Goal: Information Seeking & Learning: Learn about a topic

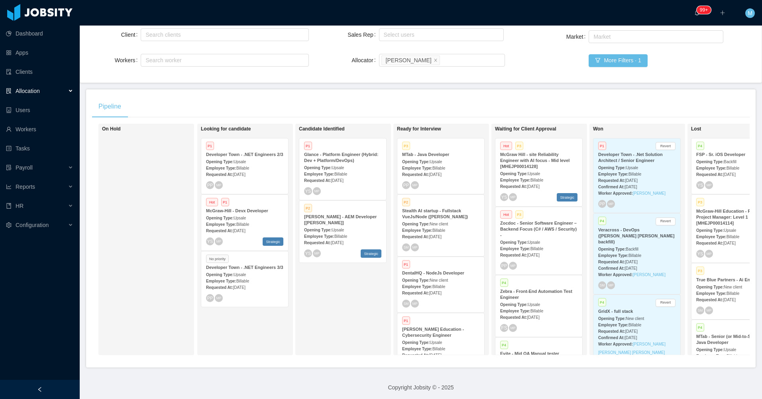
scroll to position [80, 0]
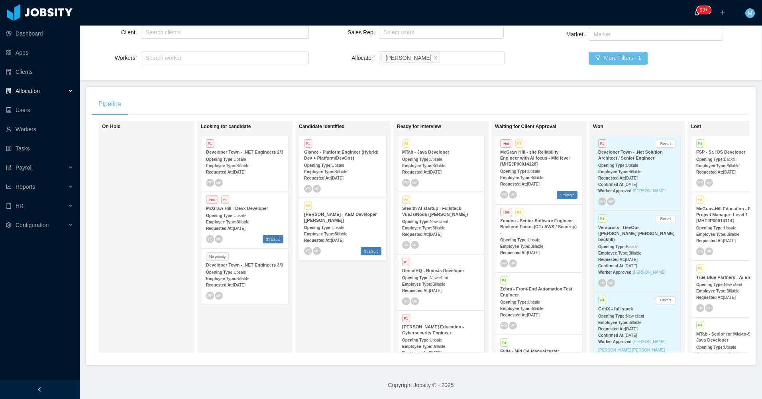
drag, startPoint x: 58, startPoint y: 394, endPoint x: 62, endPoint y: 390, distance: 5.6
click at [59, 393] on div at bounding box center [40, 389] width 80 height 19
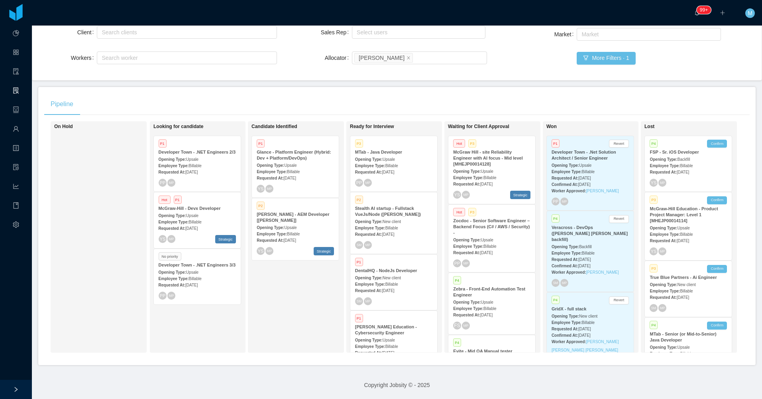
click at [300, 301] on div "Candidate Identified P1 Glance - Platform Engineer (Hybrid: Dev + Platform/DevO…" at bounding box center [308, 237] width 112 height 224
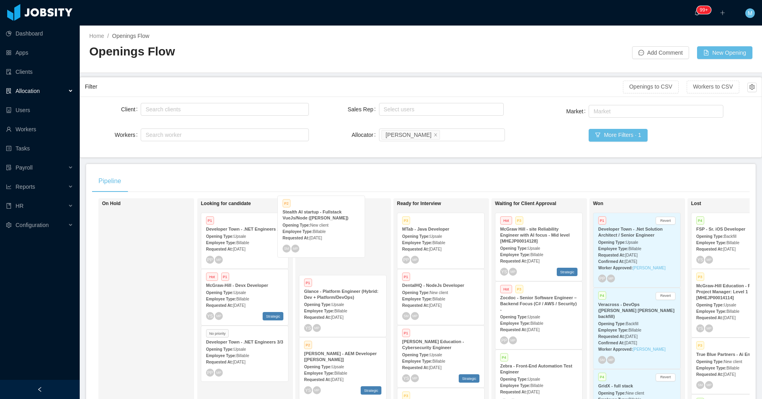
drag, startPoint x: 428, startPoint y: 315, endPoint x: 307, endPoint y: 239, distance: 142.3
click at [307, 239] on div "On Hold Looking for candidate P1 Developer Town - .NET Engineers 2/3 Opening Ty…" at bounding box center [421, 317] width 658 height 238
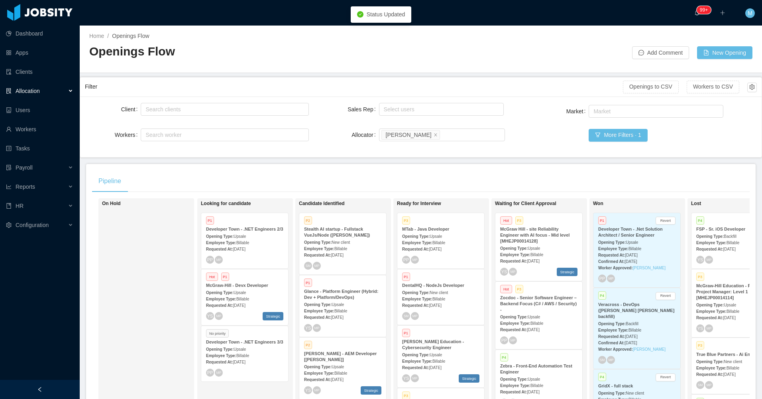
click at [158, 286] on div "On Hold" at bounding box center [158, 314] width 112 height 224
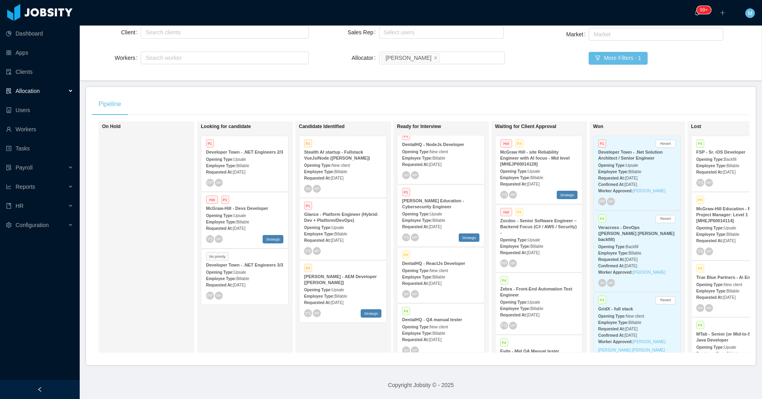
scroll to position [58, 0]
click at [343, 338] on div "Candidate Identified P2 Stealth AI startup - Fullstack VueJs/Node (Erkang Zheng…" at bounding box center [355, 237] width 112 height 224
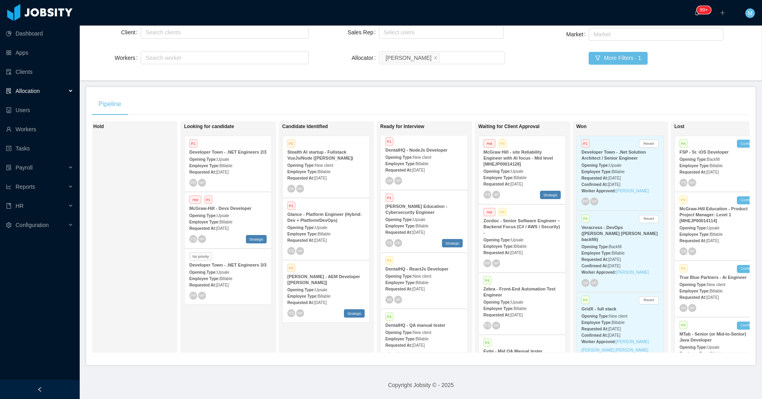
scroll to position [0, 52]
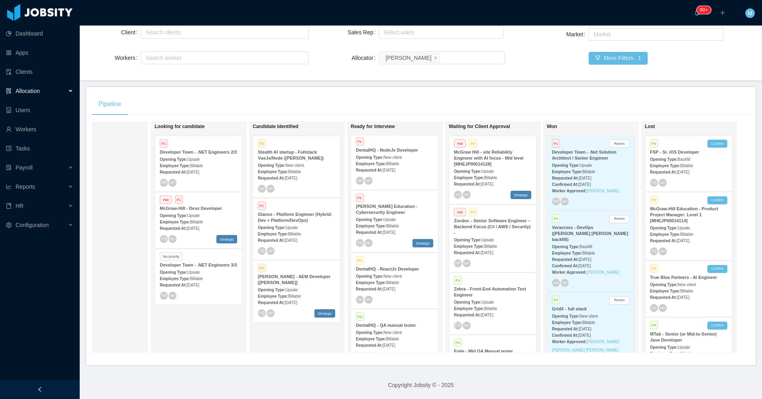
click at [56, 385] on div at bounding box center [40, 389] width 80 height 19
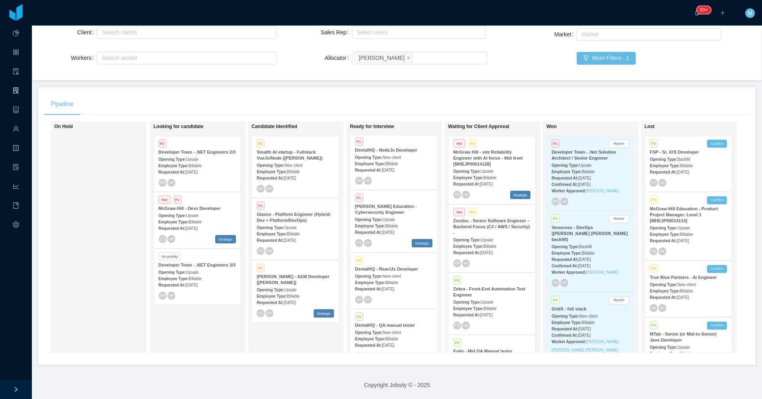
scroll to position [0, 4]
click at [94, 264] on div "On Hold" at bounding box center [110, 237] width 112 height 224
click at [383, 168] on span "Sep 3rd, 2025" at bounding box center [388, 170] width 12 height 4
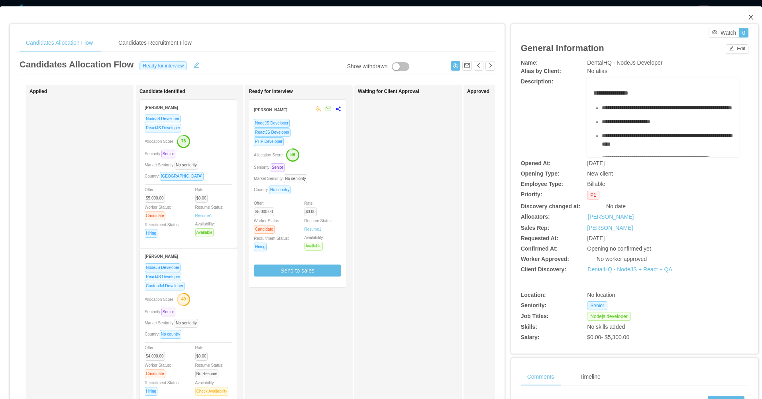
click at [748, 18] on icon "icon: close" at bounding box center [751, 17] width 6 height 6
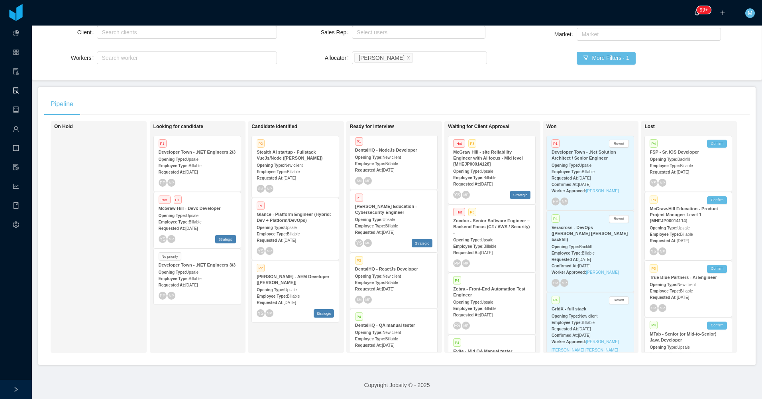
click at [386, 280] on span "Billable" at bounding box center [392, 282] width 13 height 4
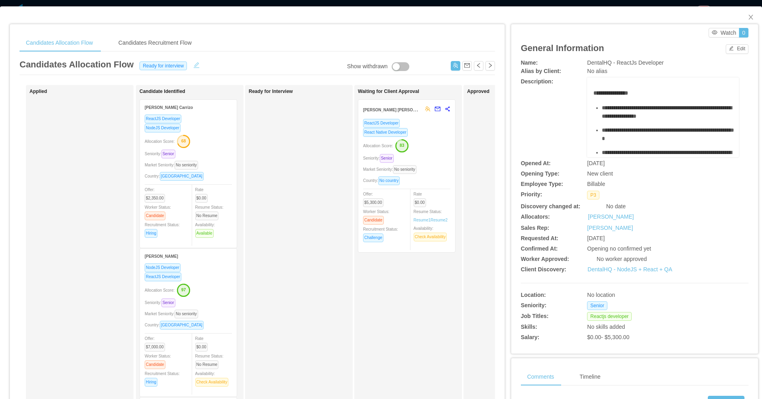
click at [193, 64] on button "button" at bounding box center [196, 64] width 13 height 8
click at [167, 67] on div "Ready for interview" at bounding box center [164, 65] width 51 height 9
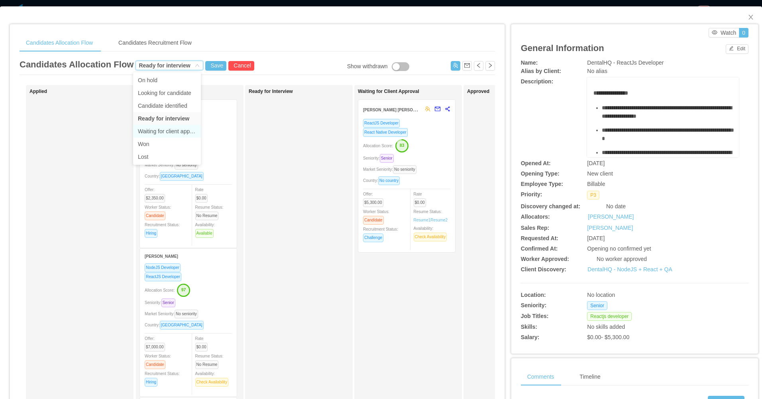
drag, startPoint x: 158, startPoint y: 129, endPoint x: 159, endPoint y: 122, distance: 6.4
click at [158, 129] on li "Waiting for client approval" at bounding box center [167, 131] width 68 height 13
drag, startPoint x: 206, startPoint y: 65, endPoint x: 212, endPoint y: 66, distance: 5.6
click at [207, 66] on button "Save" at bounding box center [215, 66] width 21 height 10
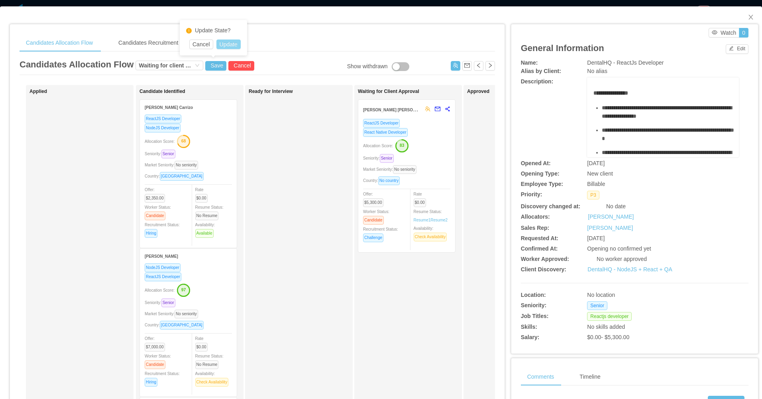
drag, startPoint x: 234, startPoint y: 41, endPoint x: 284, endPoint y: 72, distance: 58.9
click at [233, 44] on button "Update" at bounding box center [229, 44] width 24 height 10
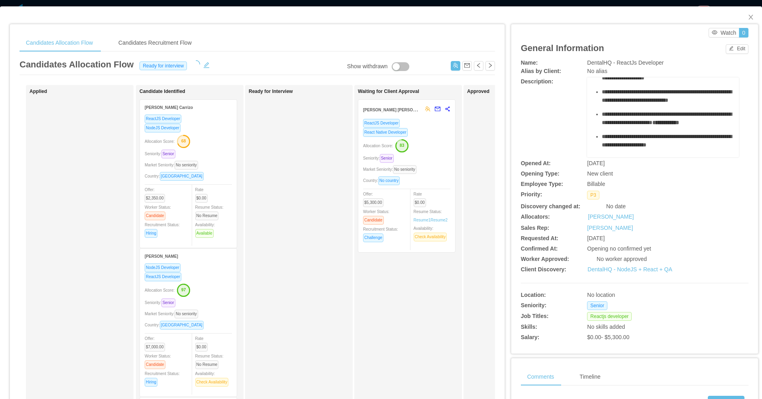
scroll to position [120, 0]
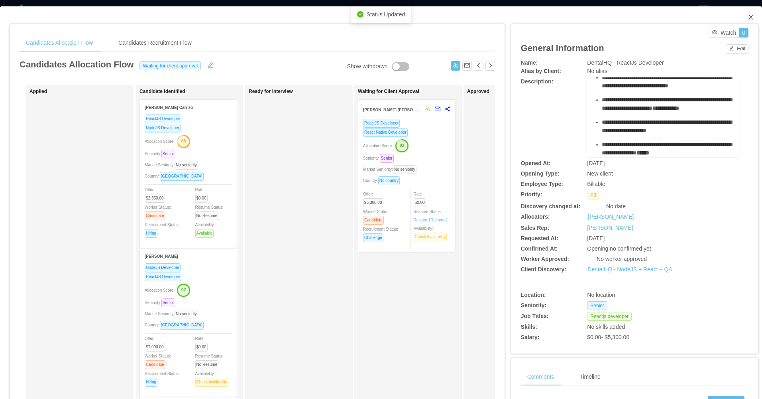
drag, startPoint x: 740, startPoint y: 20, endPoint x: 656, endPoint y: 36, distance: 85.7
click at [740, 21] on span "Close" at bounding box center [751, 17] width 22 height 22
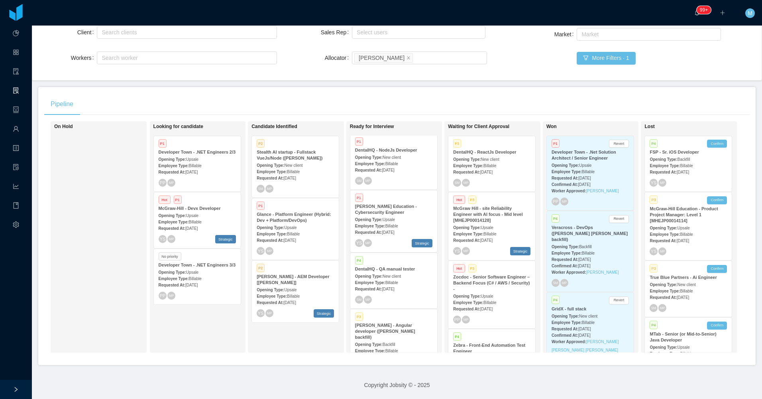
click at [493, 170] on span "Sep 3rd, 2025" at bounding box center [486, 172] width 12 height 4
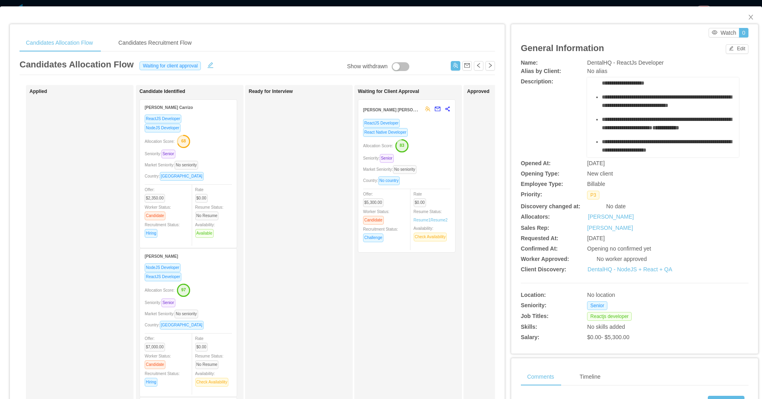
scroll to position [120, 0]
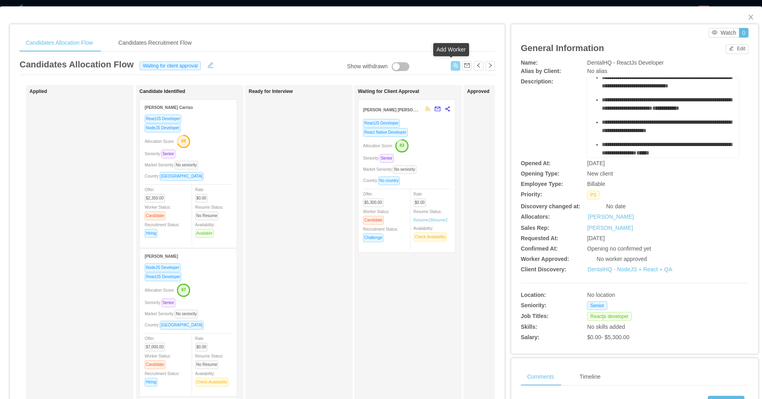
click at [452, 68] on button "button" at bounding box center [456, 66] width 10 height 10
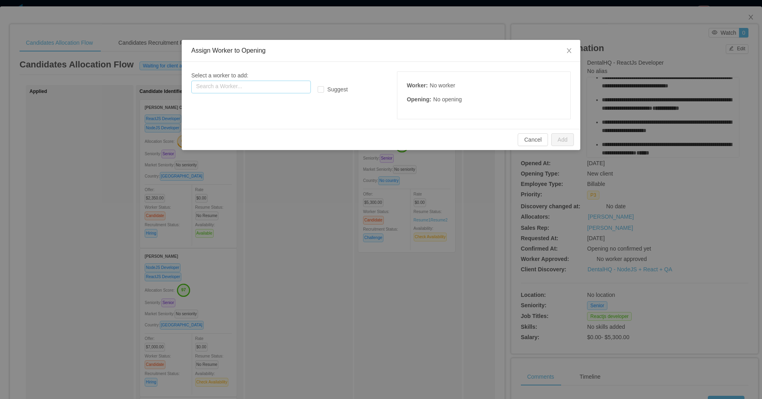
click at [273, 84] on input "text" at bounding box center [251, 87] width 120 height 13
paste input "**********"
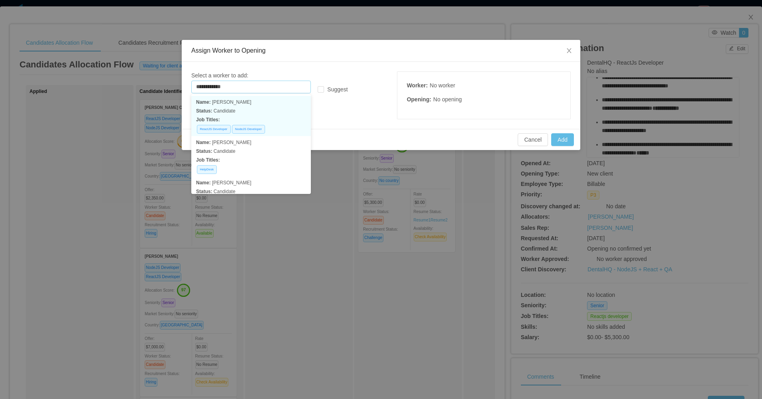
click at [265, 112] on p "Status: Candidate" at bounding box center [251, 110] width 110 height 9
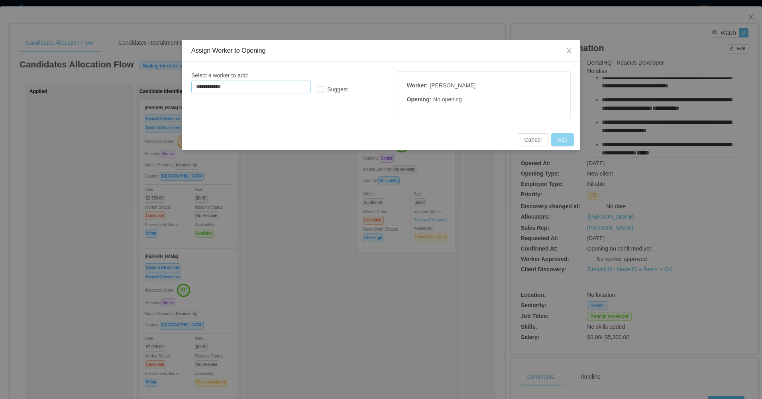
type input "**********"
click at [565, 137] on button "Add" at bounding box center [562, 139] width 23 height 13
click at [564, 138] on button "Add" at bounding box center [562, 139] width 23 height 13
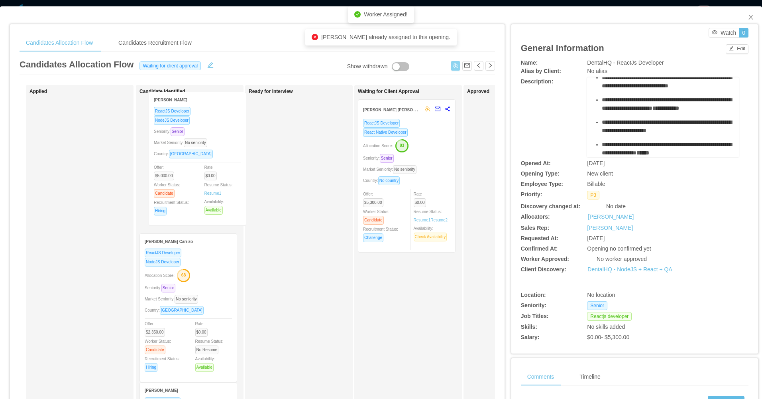
drag, startPoint x: 71, startPoint y: 159, endPoint x: 191, endPoint y: 152, distance: 119.5
click at [191, 152] on div "Applied Rael Riolino ReactJS Developer NodeJS Developer Seniority: Senior Marke…" at bounding box center [258, 287] width 476 height 405
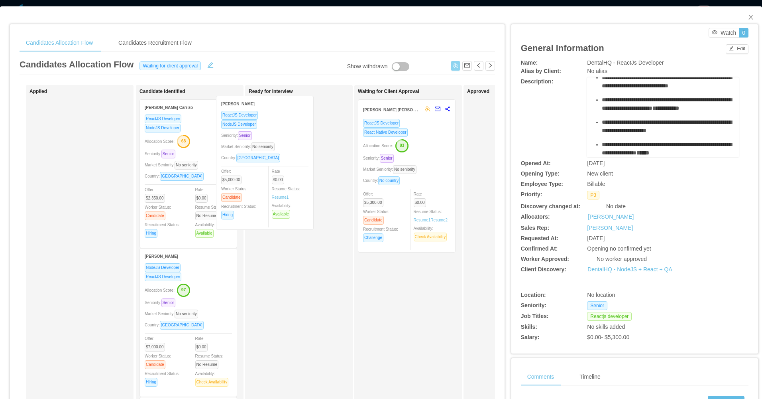
drag, startPoint x: 205, startPoint y: 176, endPoint x: 287, endPoint y: 172, distance: 82.2
click at [287, 172] on div "Applied Candidate Identified Rael Riolino ReactJS Developer NodeJS Developer Se…" at bounding box center [258, 287] width 476 height 405
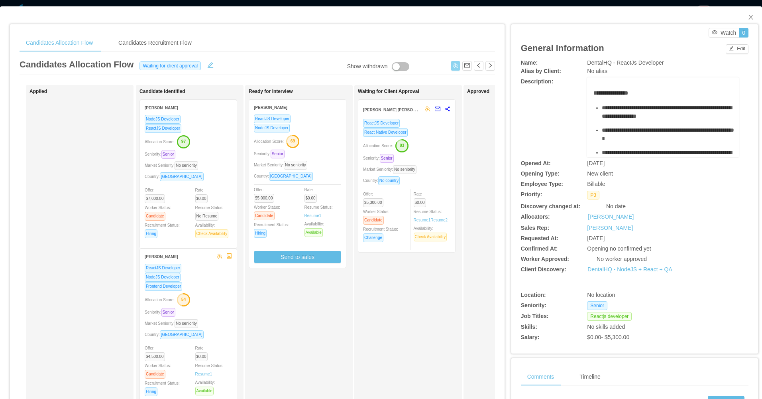
scroll to position [137, 0]
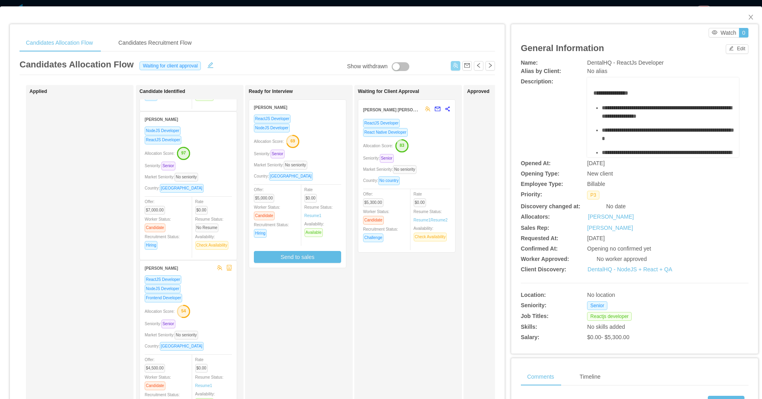
drag, startPoint x: 452, startPoint y: 65, endPoint x: 417, endPoint y: 66, distance: 35.5
click at [451, 65] on button "button" at bounding box center [456, 66] width 10 height 10
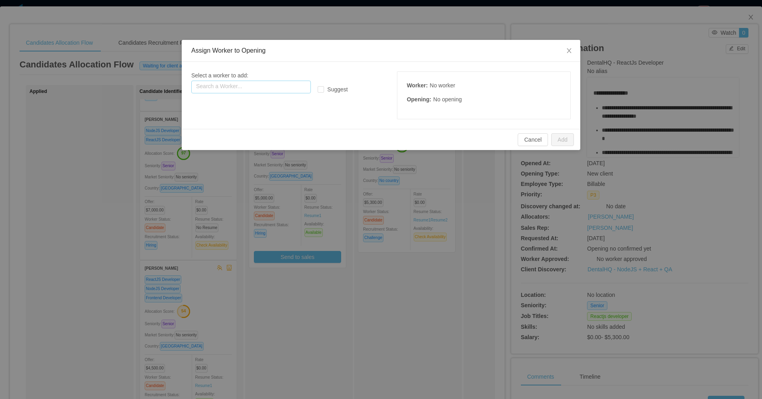
click at [258, 85] on input "text" at bounding box center [251, 87] width 120 height 13
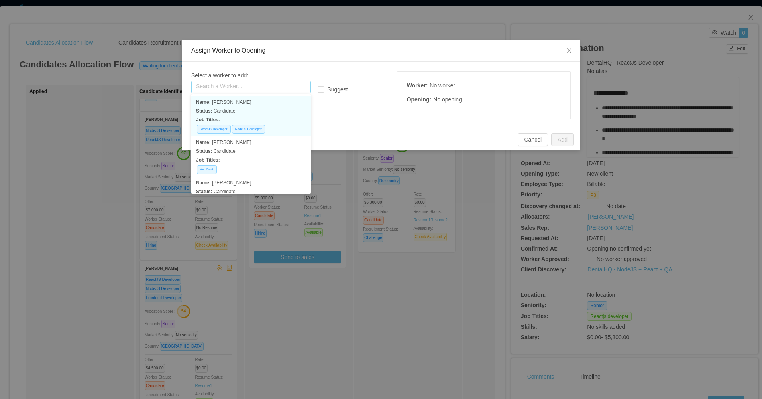
paste input "**********"
drag, startPoint x: 264, startPoint y: 116, endPoint x: 314, endPoint y: 112, distance: 49.6
click at [265, 116] on p "Job Titles:" at bounding box center [251, 119] width 110 height 9
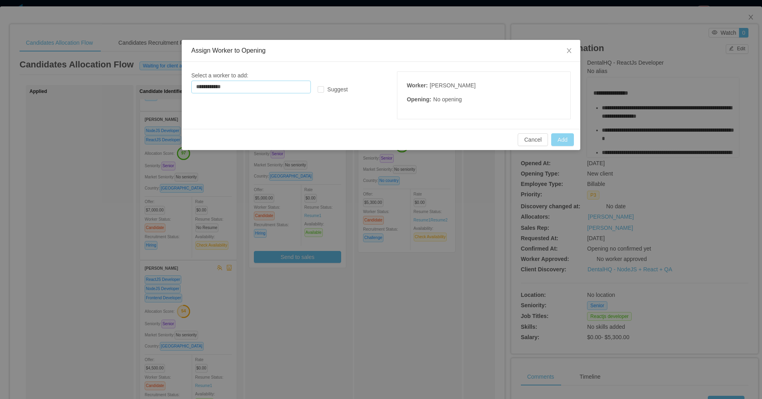
type input "**********"
drag, startPoint x: 561, startPoint y: 136, endPoint x: 532, endPoint y: 79, distance: 63.3
click at [561, 136] on button "Add" at bounding box center [562, 139] width 23 height 13
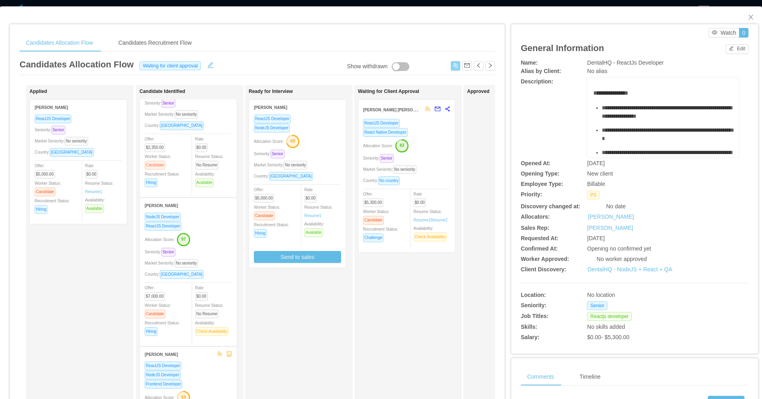
scroll to position [0, 0]
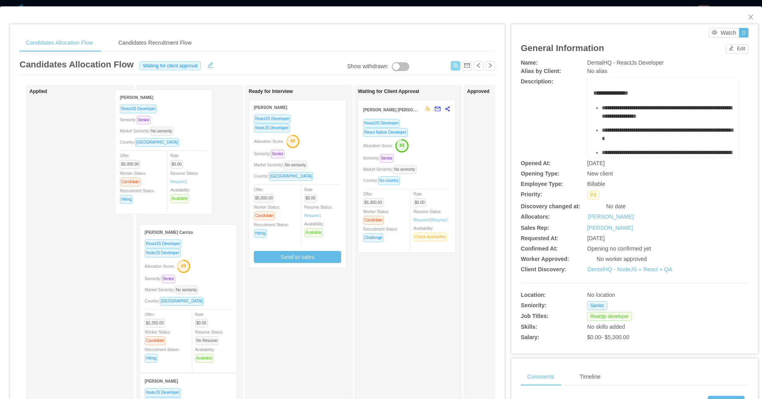
drag, startPoint x: 85, startPoint y: 174, endPoint x: 127, endPoint y: 169, distance: 43.0
click at [128, 169] on div "Applied Lucas Medina ReactJS Developer Seniority: Senior Market Seniority: No s…" at bounding box center [80, 284] width 108 height 399
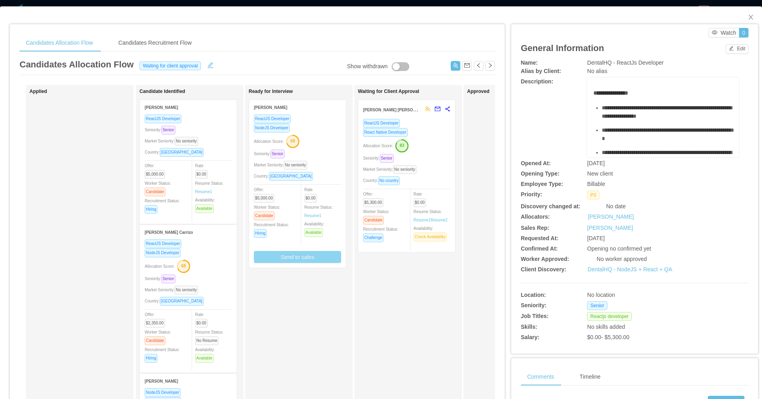
click at [316, 256] on button "Send to sales" at bounding box center [297, 257] width 87 height 12
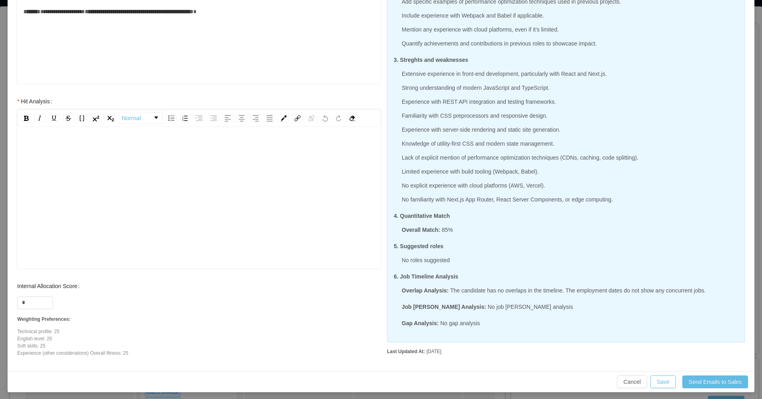
scroll to position [235, 0]
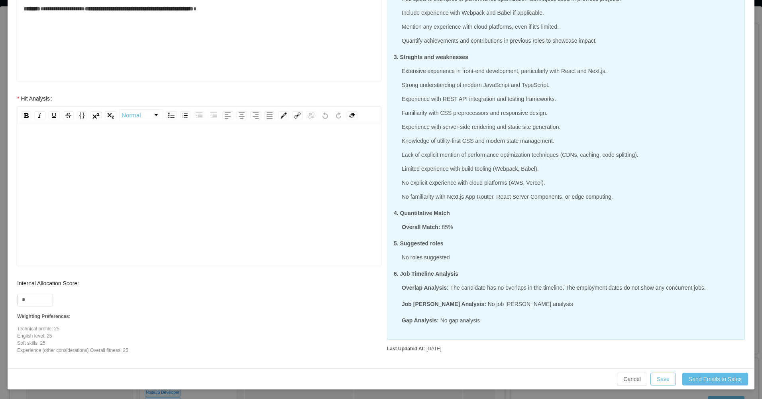
click at [197, 207] on div "rdw-editor" at bounding box center [200, 208] width 352 height 140
click at [658, 376] on button "Save" at bounding box center [664, 378] width 26 height 13
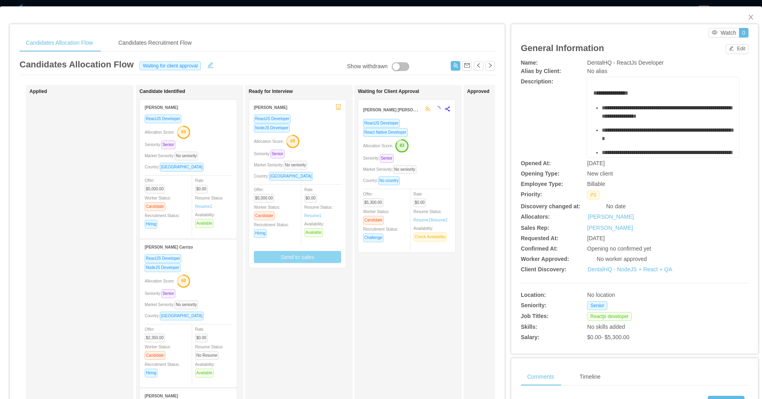
scroll to position [195, 0]
click at [318, 136] on div "Allocation Score: 69" at bounding box center [297, 140] width 87 height 13
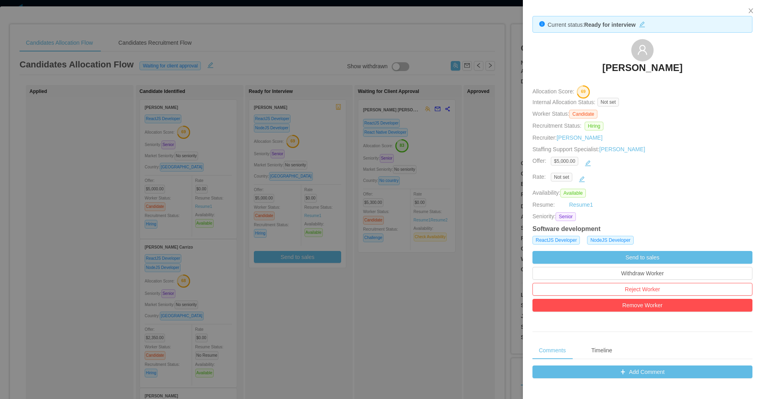
click at [275, 255] on div at bounding box center [381, 199] width 762 height 399
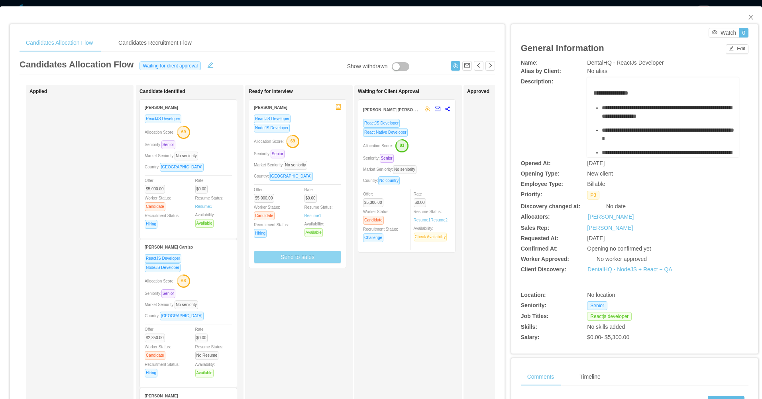
click at [286, 256] on button "Send to sales" at bounding box center [297, 257] width 87 height 12
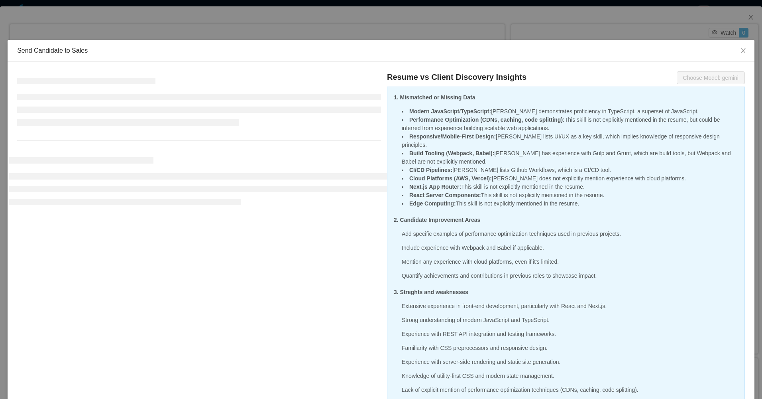
scroll to position [222, 0]
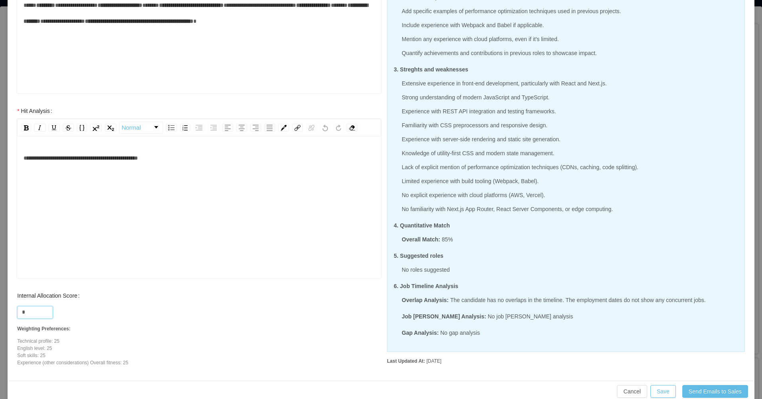
drag, startPoint x: 30, startPoint y: 315, endPoint x: 5, endPoint y: 306, distance: 27.1
click at [8, 311] on div "**********" at bounding box center [381, 109] width 747 height 541
type input "**"
click at [199, 150] on div "**********" at bounding box center [200, 158] width 352 height 16
click at [142, 165] on div "**********" at bounding box center [200, 158] width 352 height 16
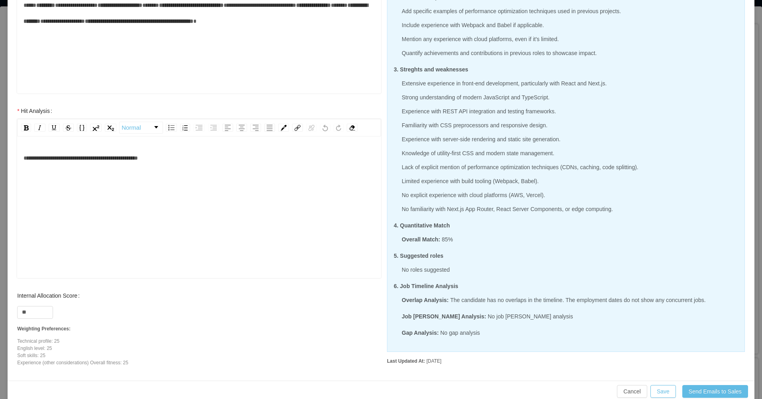
click at [155, 167] on div "**********" at bounding box center [200, 220] width 352 height 140
click at [138, 160] on span "**********" at bounding box center [81, 158] width 114 height 6
click at [662, 392] on button "Save" at bounding box center [664, 391] width 26 height 13
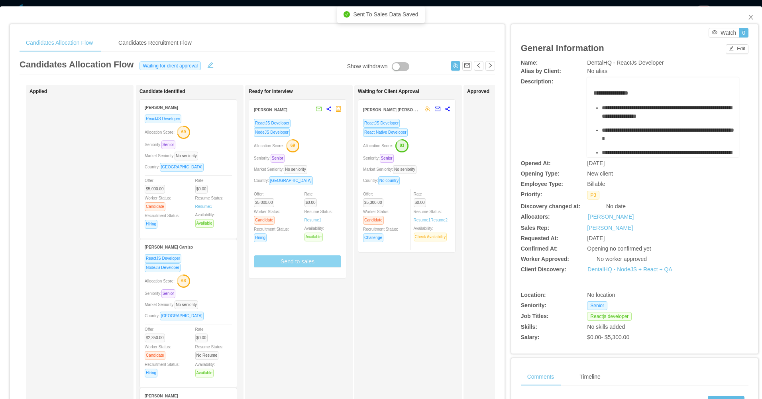
click at [325, 151] on div "Allocation Score: 69" at bounding box center [297, 145] width 87 height 13
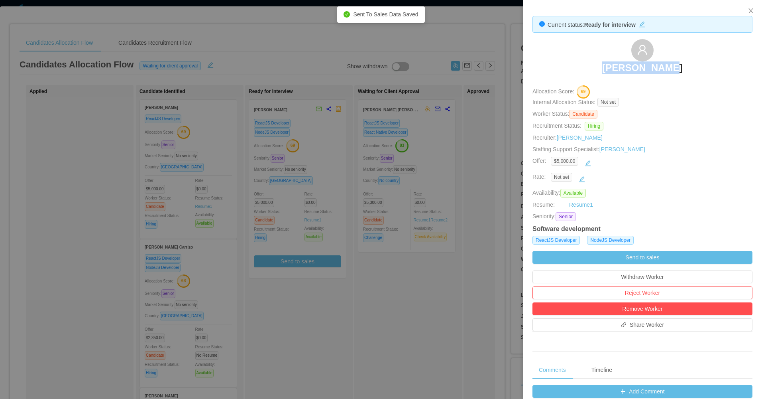
drag, startPoint x: 597, startPoint y: 61, endPoint x: 670, endPoint y: 71, distance: 74.4
click at [670, 71] on div "Rael Riolino" at bounding box center [643, 59] width 220 height 40
copy h3 "Rael Riolino"
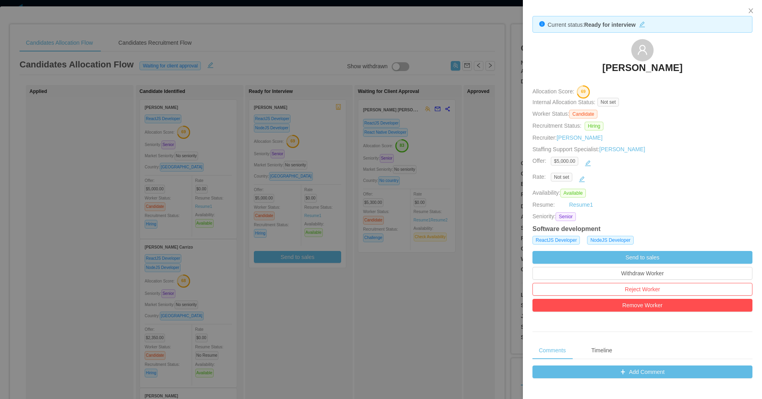
drag, startPoint x: 339, startPoint y: 323, endPoint x: 500, endPoint y: 198, distance: 204.6
click at [339, 323] on div at bounding box center [381, 199] width 762 height 399
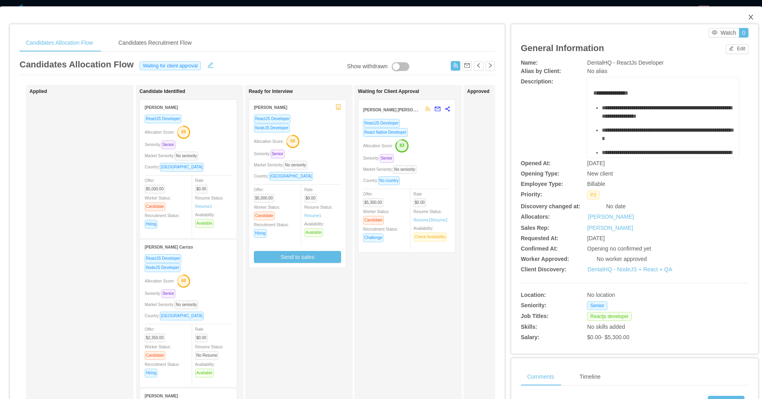
click at [748, 14] on icon "icon: close" at bounding box center [751, 17] width 6 height 6
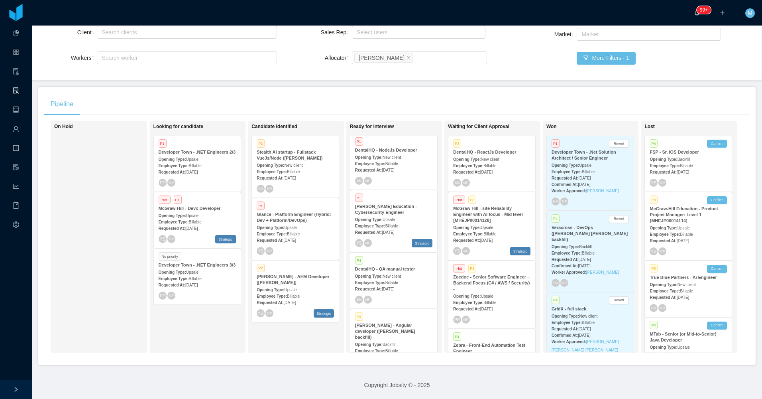
click at [378, 165] on div "Requested At: Sep 3rd, 2025" at bounding box center [393, 169] width 77 height 8
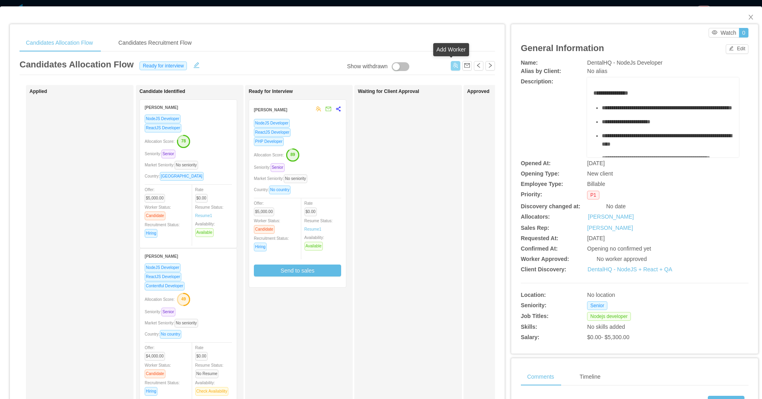
click at [453, 67] on button "button" at bounding box center [456, 66] width 10 height 10
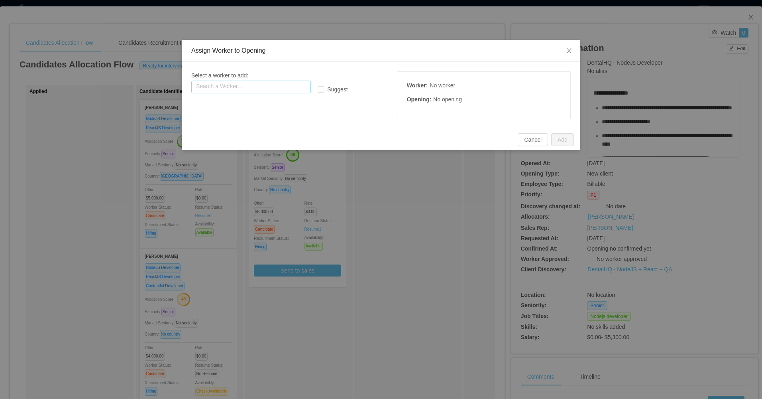
click at [277, 83] on input "text" at bounding box center [251, 87] width 120 height 13
paste input "**********"
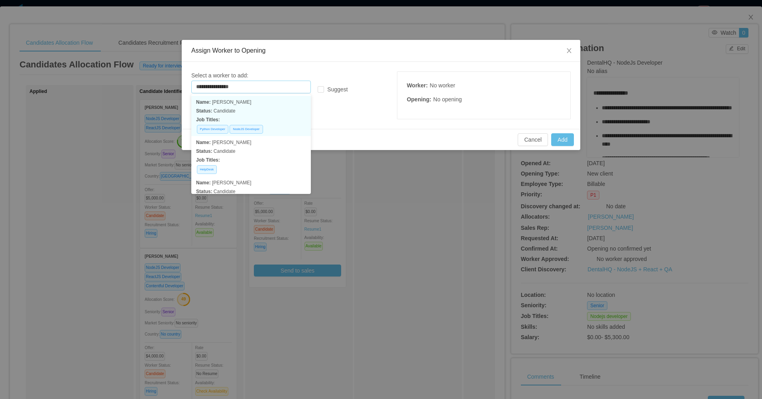
click at [270, 106] on p "Status: Candidate" at bounding box center [251, 110] width 110 height 9
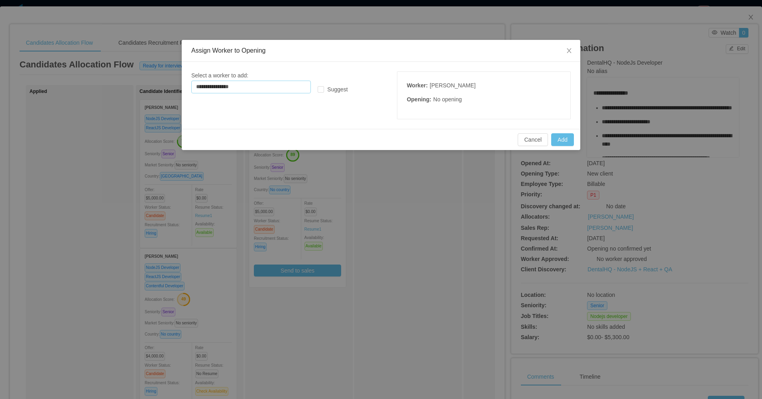
type input "**********"
click at [566, 137] on button "Add" at bounding box center [562, 139] width 23 height 13
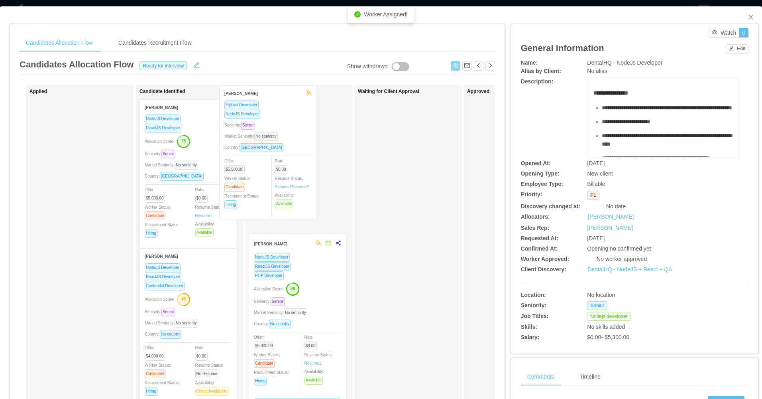
drag, startPoint x: 57, startPoint y: 173, endPoint x: 249, endPoint y: 159, distance: 192.3
click at [249, 159] on div "Applied Israel Fernández Python Developer NodeJS Developer Seniority: Senior Ma…" at bounding box center [258, 287] width 476 height 405
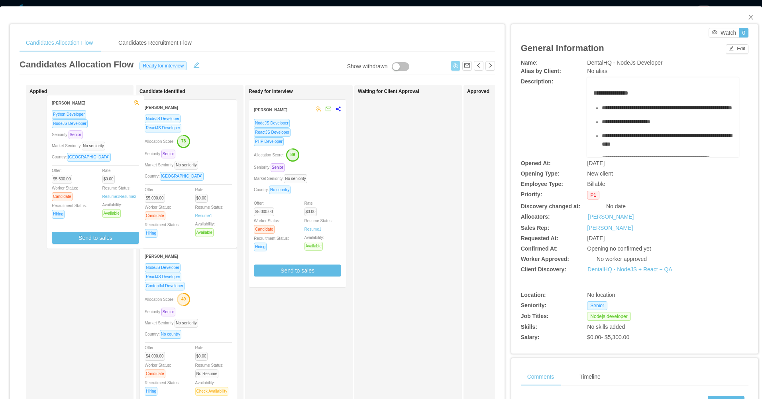
drag, startPoint x: 236, startPoint y: 162, endPoint x: 115, endPoint y: 160, distance: 120.4
click at [115, 160] on div "Applied Candidate Identified Luan Tafarel NodeJS Developer ReactJS Developer Al…" at bounding box center [258, 287] width 476 height 405
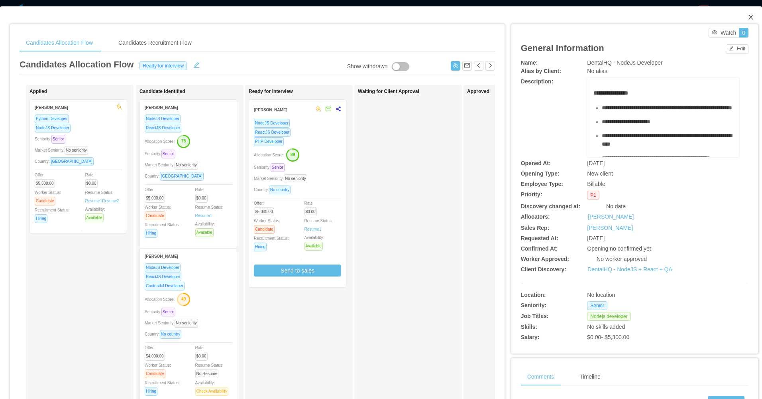
click at [741, 18] on span "Close" at bounding box center [751, 17] width 22 height 22
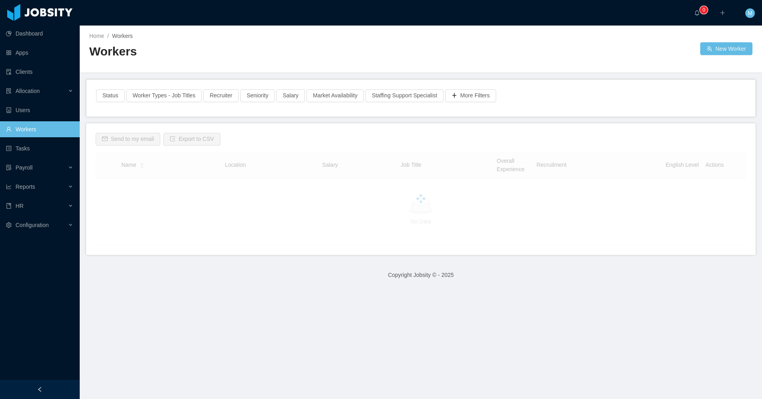
click at [471, 29] on div "Home / Workers / Workers New Worker" at bounding box center [421, 49] width 683 height 47
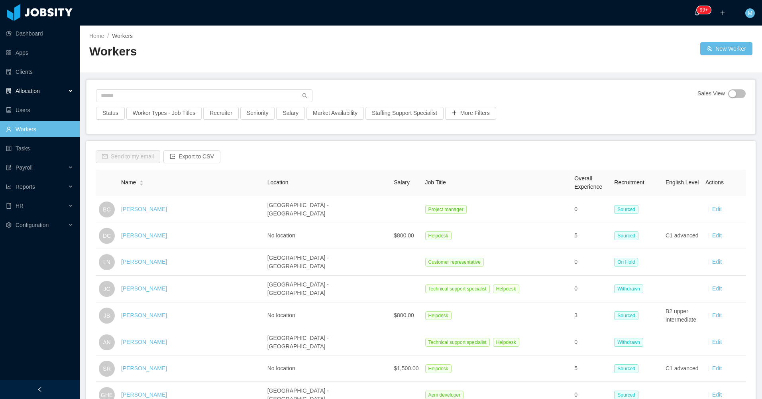
click at [67, 90] on div "Allocation" at bounding box center [40, 91] width 80 height 16
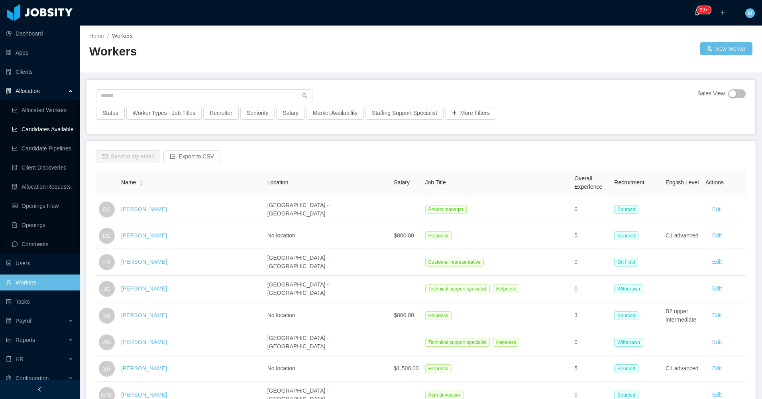
drag, startPoint x: 50, startPoint y: 129, endPoint x: 113, endPoint y: 114, distance: 65.2
click at [49, 129] on link "Candidates Available" at bounding box center [42, 129] width 61 height 16
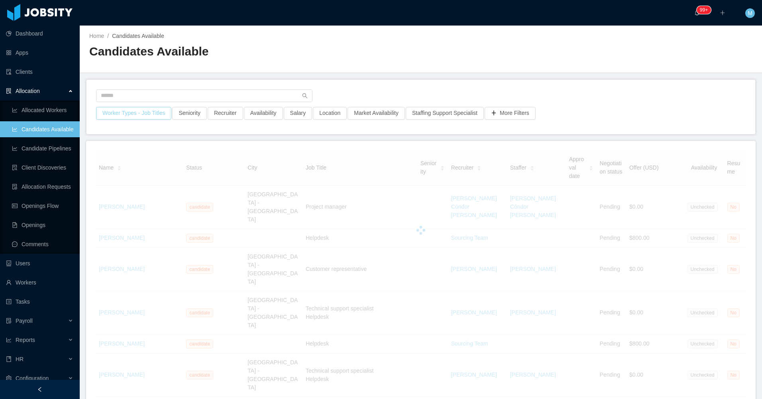
click at [132, 114] on button "Worker Types - Job Titles" at bounding box center [133, 113] width 75 height 13
click at [126, 181] on div "Job Titles" at bounding box center [131, 181] width 106 height 8
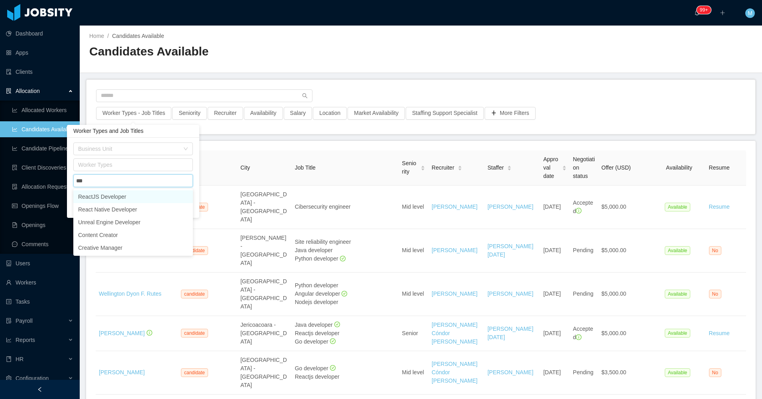
type input "****"
click at [116, 196] on li "ReactJS Developer" at bounding box center [133, 196] width 120 height 13
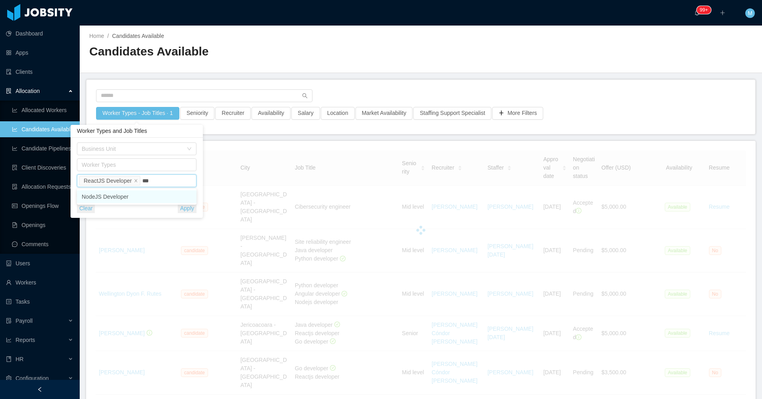
type input "****"
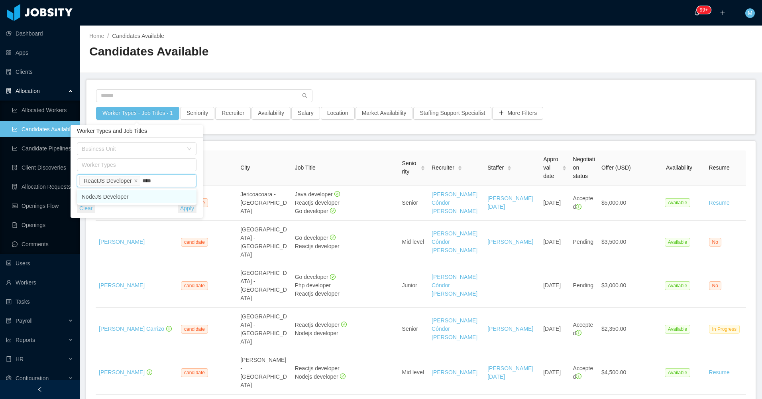
drag, startPoint x: 128, startPoint y: 199, endPoint x: 222, endPoint y: 143, distance: 108.5
click at [129, 199] on li "NodeJS Developer" at bounding box center [137, 196] width 120 height 13
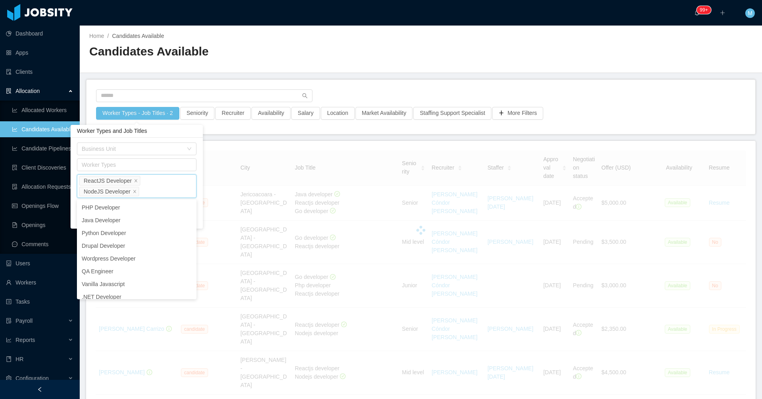
click at [354, 60] on div "Candidates Available" at bounding box center [255, 54] width 332 height 22
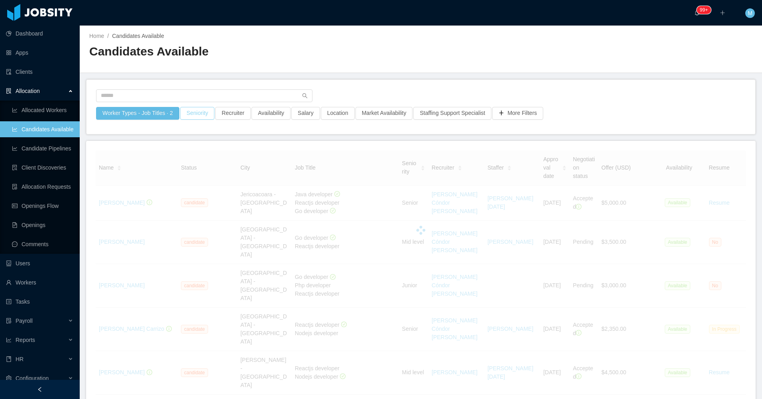
click at [203, 114] on button "Seniority" at bounding box center [197, 113] width 34 height 13
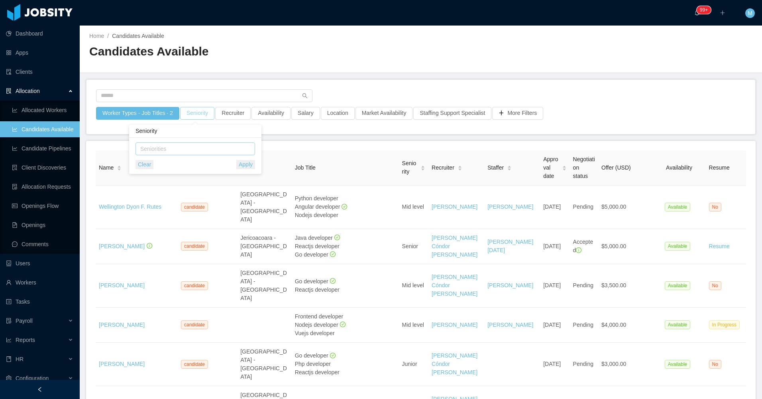
click at [191, 150] on div "Seniorities" at bounding box center [193, 149] width 106 height 8
click at [161, 215] on li "Senior" at bounding box center [196, 215] width 120 height 13
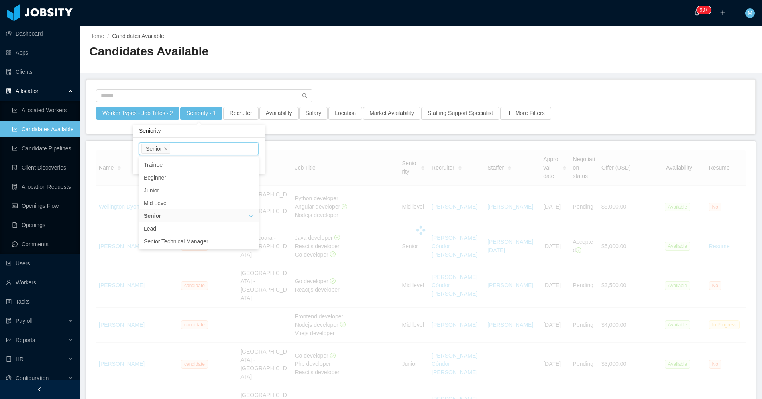
drag, startPoint x: 357, startPoint y: 92, endPoint x: 297, endPoint y: 112, distance: 63.2
click at [356, 93] on div at bounding box center [421, 98] width 650 height 18
click at [267, 117] on button "Availability" at bounding box center [279, 113] width 39 height 13
click at [273, 142] on div "Select one Clear Apply" at bounding box center [275, 156] width 132 height 36
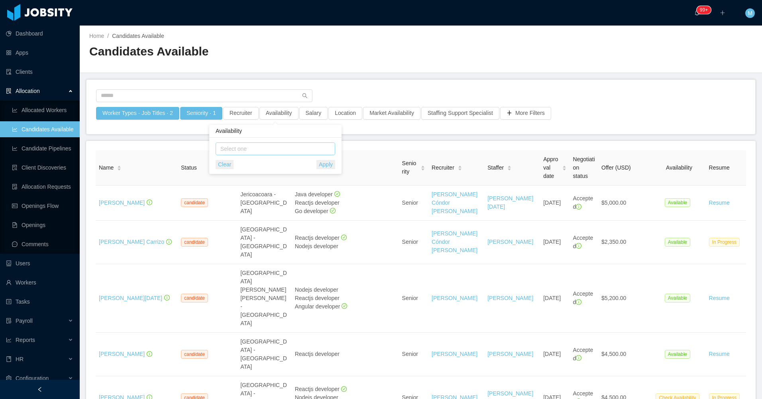
click at [255, 144] on div "Select one" at bounding box center [274, 149] width 112 height 12
click at [247, 156] on div "Select one Clear Apply" at bounding box center [276, 155] width 120 height 27
click at [249, 164] on div "Clear Apply" at bounding box center [276, 164] width 120 height 9
click at [257, 150] on div "Select one" at bounding box center [274, 149] width 106 height 8
click at [252, 162] on li "Available" at bounding box center [276, 164] width 120 height 13
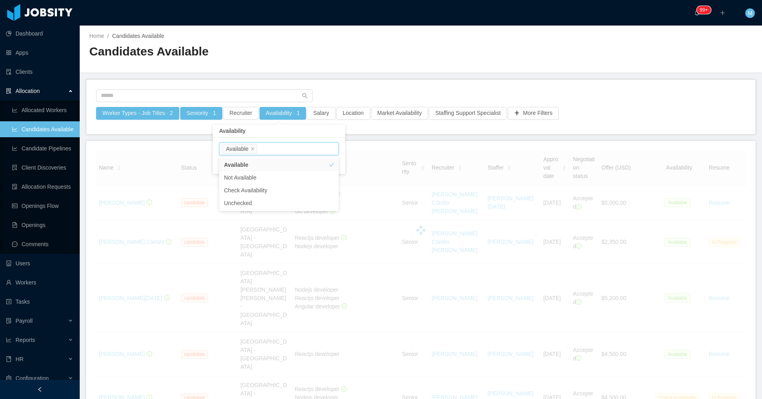
click at [389, 74] on main "Home / Candidates Available / Candidates Available Worker Types - Job Titles · …" at bounding box center [421, 212] width 683 height 373
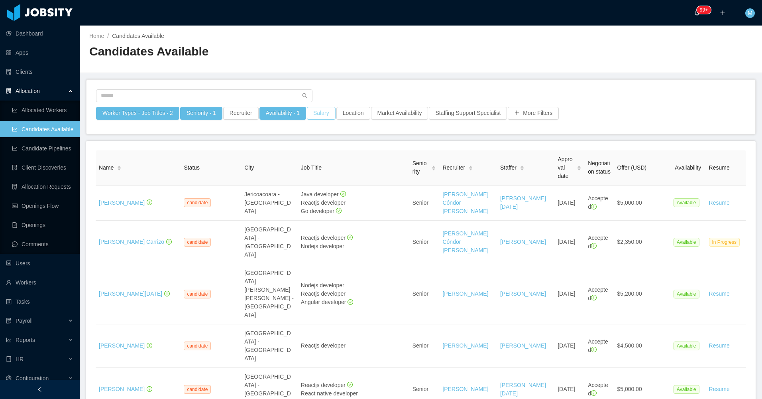
click at [314, 112] on button "Salary" at bounding box center [321, 113] width 29 height 13
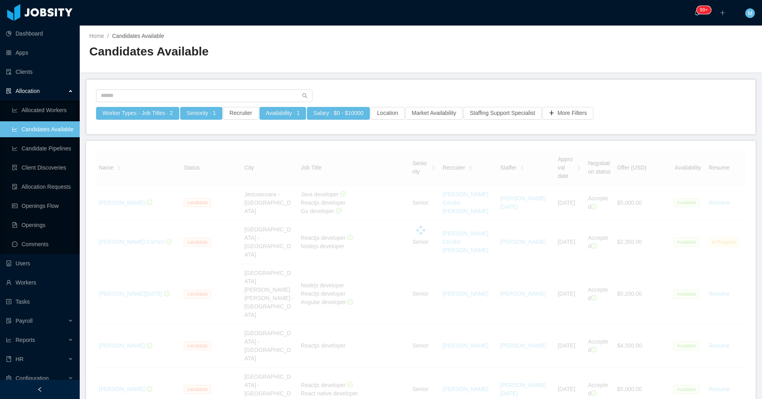
drag, startPoint x: 380, startPoint y: 153, endPoint x: 335, endPoint y: 151, distance: 44.3
click at [335, 151] on body "Dashboard Apps Clients Allocation Allocated Workers Candidates Available Candid…" at bounding box center [381, 199] width 762 height 399
drag, startPoint x: 335, startPoint y: 151, endPoint x: 313, endPoint y: 111, distance: 45.5
click at [313, 111] on button "Salary · $0 - $10000" at bounding box center [338, 113] width 63 height 13
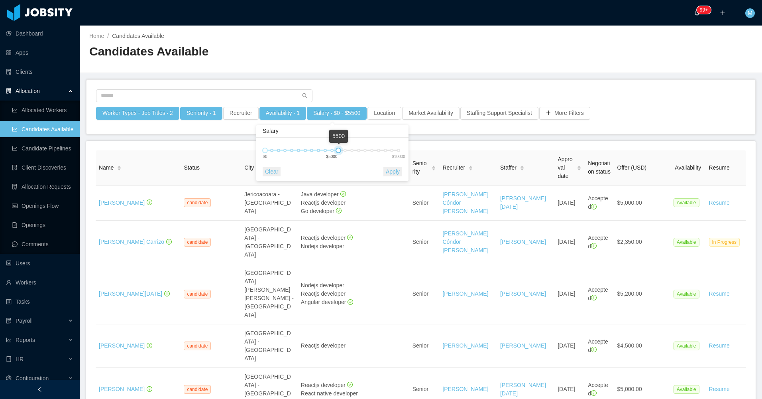
drag, startPoint x: 401, startPoint y: 152, endPoint x: 339, endPoint y: 149, distance: 61.9
click at [339, 149] on div at bounding box center [339, 151] width 6 height 6
drag, startPoint x: 395, startPoint y: 173, endPoint x: 391, endPoint y: 167, distance: 7.4
click at [395, 173] on button "Apply" at bounding box center [393, 171] width 19 height 9
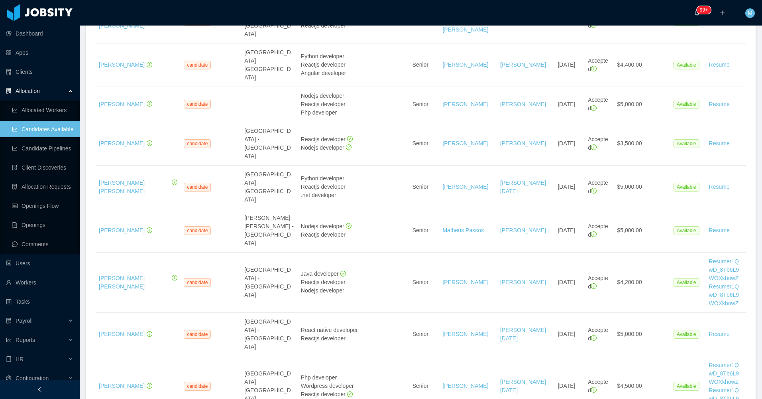
scroll to position [681, 0]
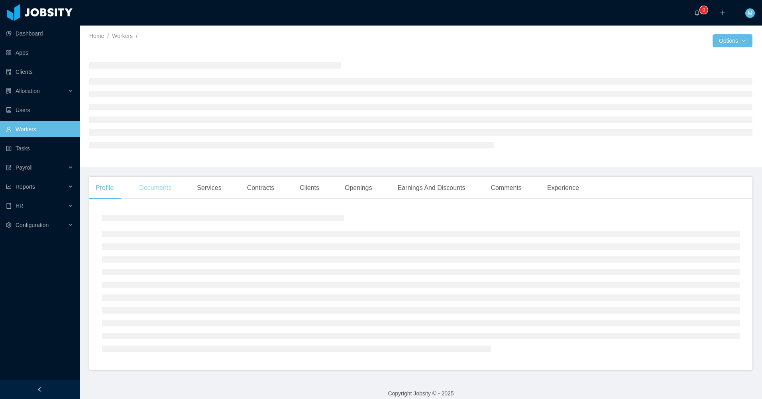
click at [161, 181] on div "Documents" at bounding box center [155, 188] width 45 height 22
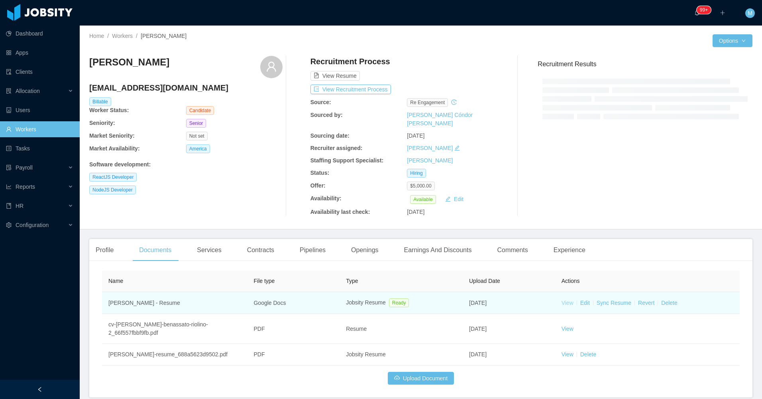
click at [563, 299] on link "View" at bounding box center [568, 302] width 12 height 6
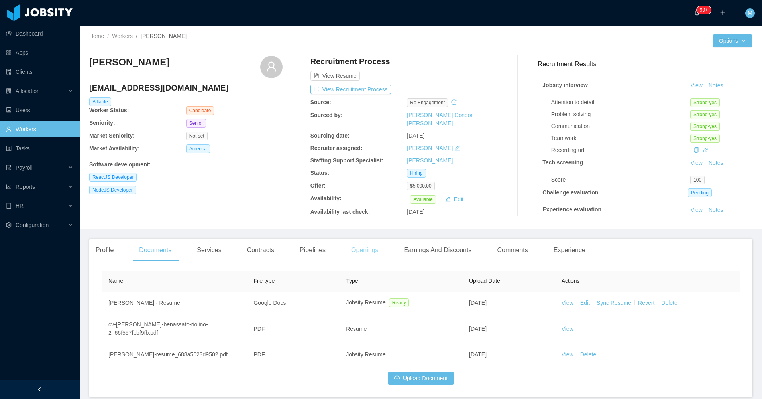
click at [350, 256] on div "Openings" at bounding box center [365, 250] width 40 height 22
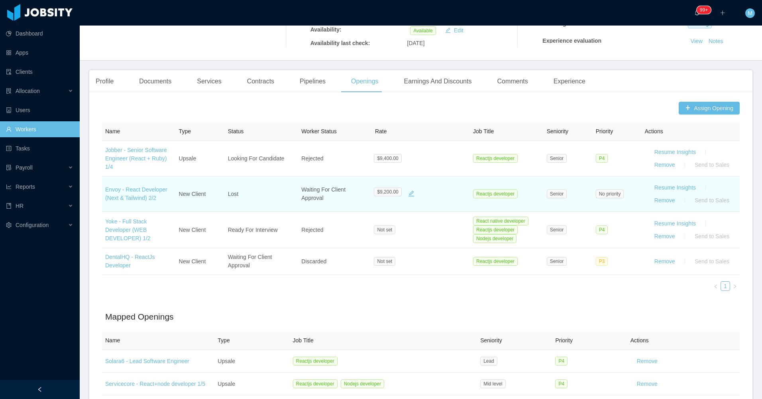
scroll to position [159, 0]
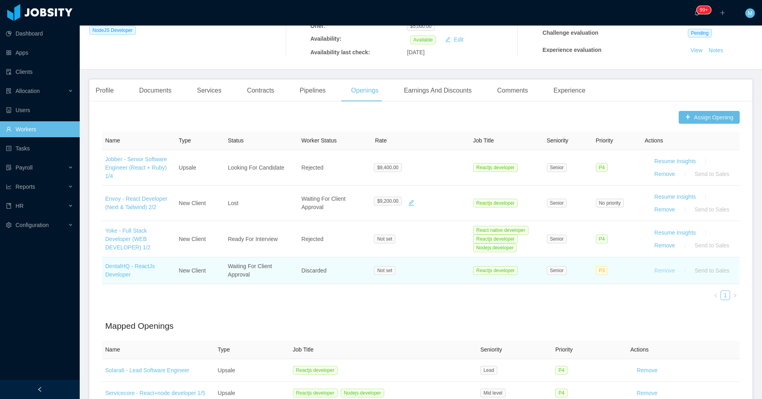
drag, startPoint x: 659, startPoint y: 267, endPoint x: 664, endPoint y: 258, distance: 10.0
click at [660, 267] on button "Remove" at bounding box center [664, 270] width 33 height 13
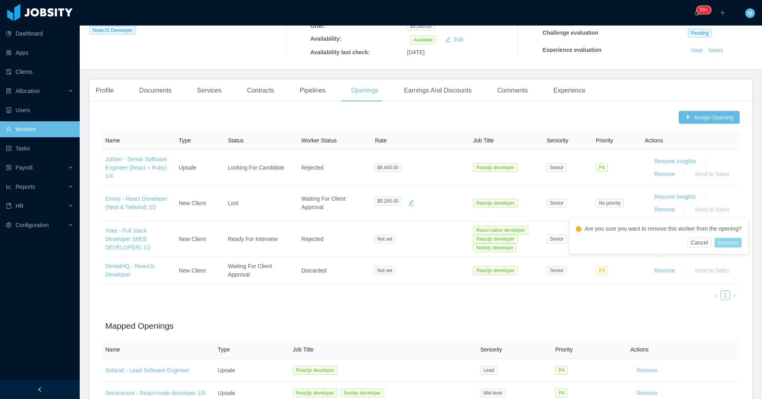
click at [734, 242] on button "Remove" at bounding box center [728, 243] width 27 height 10
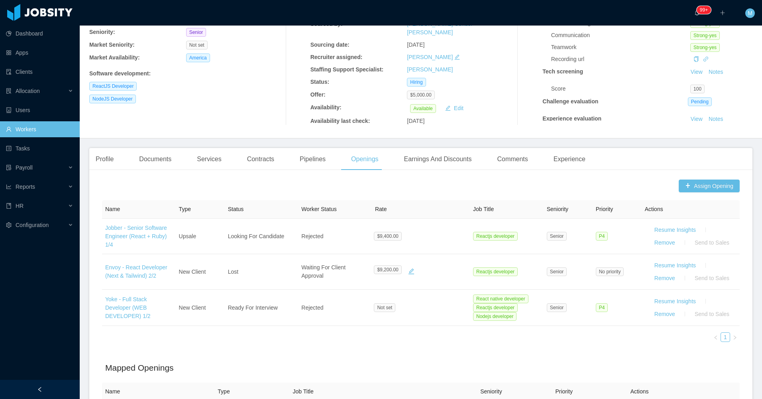
scroll to position [0, 0]
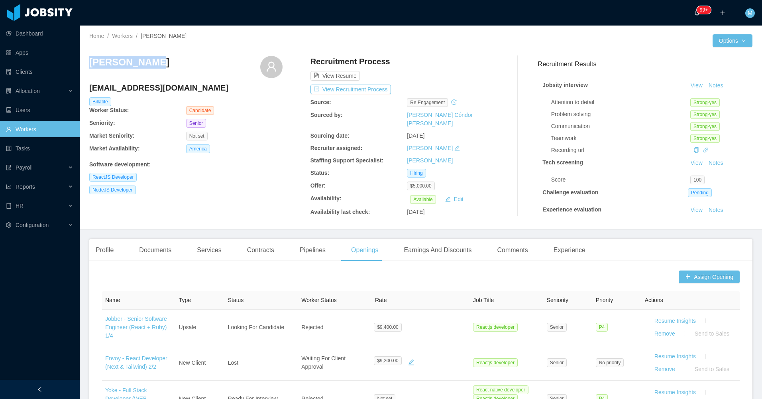
drag, startPoint x: 154, startPoint y: 71, endPoint x: 87, endPoint y: 65, distance: 67.3
click at [87, 65] on div "Home / Workers / Rael Riolino / Options Rael Riolino rael82@gmail.com Billable …" at bounding box center [421, 128] width 683 height 204
copy h3 "Rael Riolino"
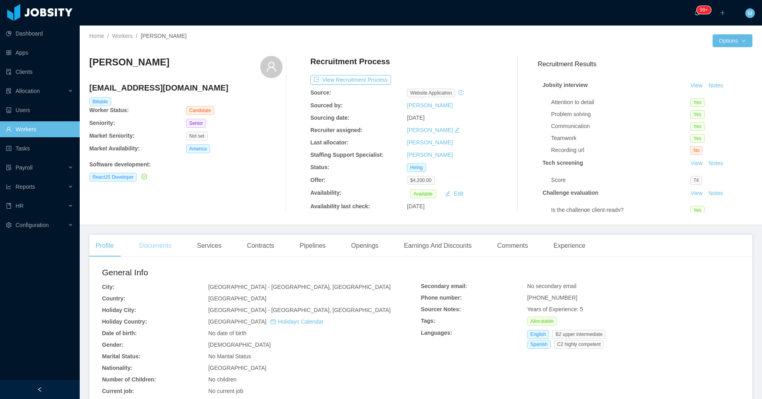
click at [163, 244] on div "Documents" at bounding box center [155, 245] width 45 height 22
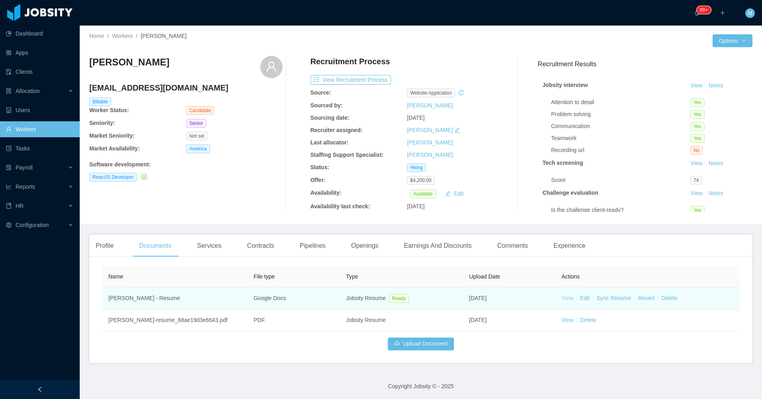
click at [567, 296] on link "View" at bounding box center [568, 298] width 12 height 6
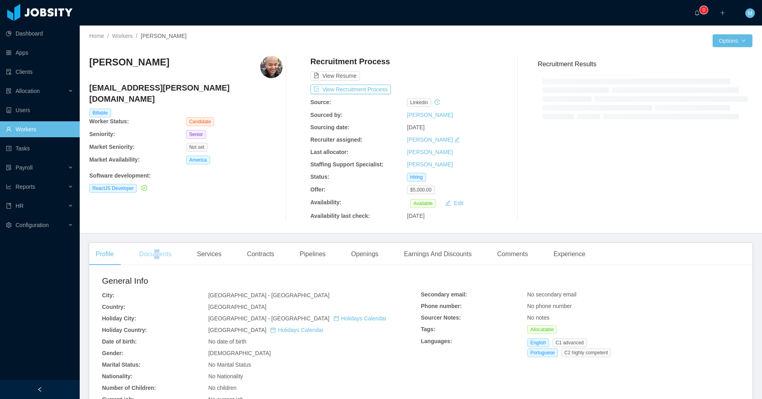
click at [158, 259] on div "Documents" at bounding box center [155, 254] width 45 height 22
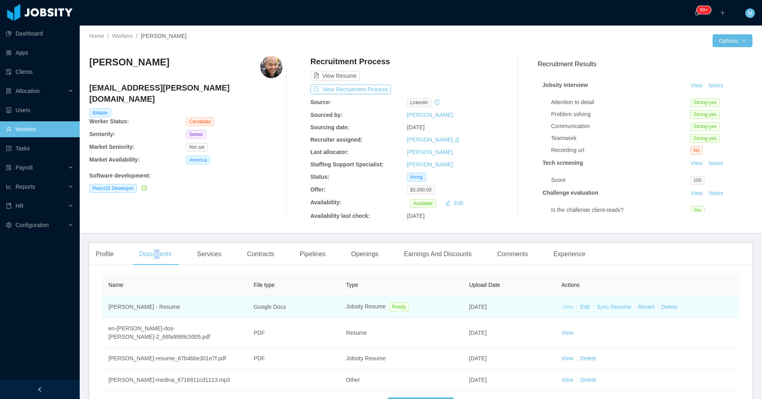
click at [565, 308] on link "View" at bounding box center [568, 306] width 12 height 6
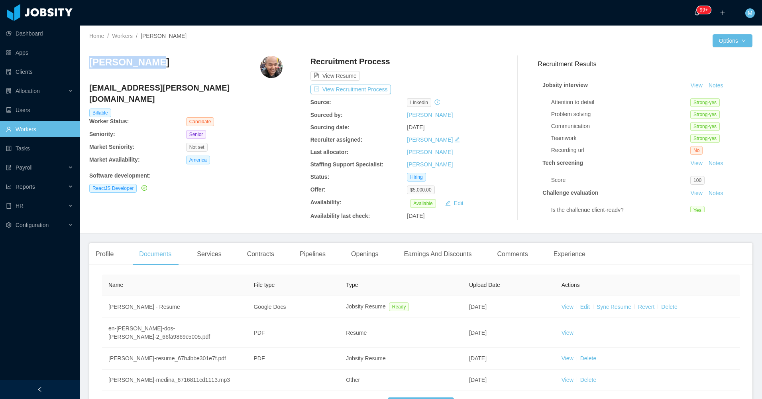
drag, startPoint x: 159, startPoint y: 65, endPoint x: 126, endPoint y: 59, distance: 33.6
click at [90, 63] on div "[PERSON_NAME]" at bounding box center [185, 67] width 193 height 22
copy h3 "Lucas Medina"
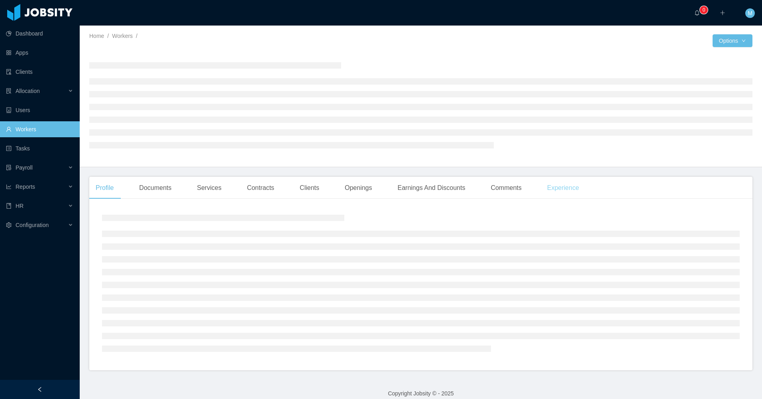
click at [552, 193] on div "Experience" at bounding box center [563, 188] width 45 height 22
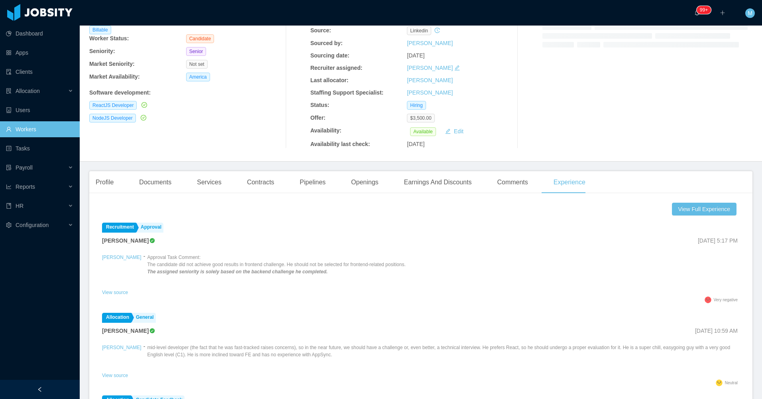
scroll to position [80, 0]
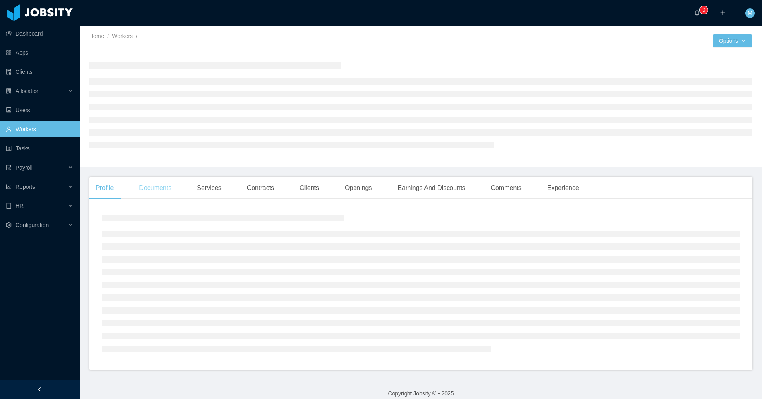
click at [157, 193] on div "Documents" at bounding box center [155, 188] width 45 height 22
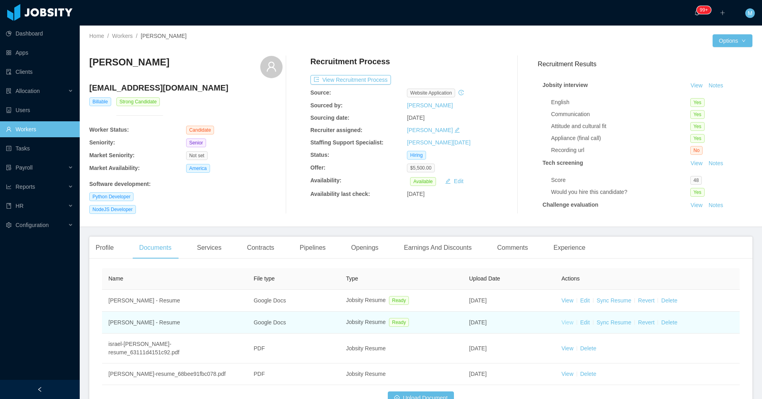
click at [564, 319] on link "View" at bounding box center [568, 322] width 12 height 6
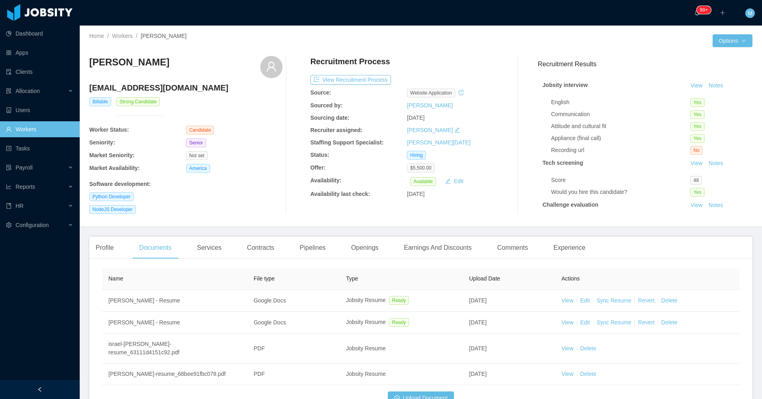
drag, startPoint x: 142, startPoint y: 65, endPoint x: 85, endPoint y: 61, distance: 57.5
click at [85, 61] on div "Home / Workers / [GEOGRAPHIC_DATA][PERSON_NAME] / Options [GEOGRAPHIC_DATA][PER…" at bounding box center [421, 126] width 683 height 201
copy h3 "[PERSON_NAME]"
drag, startPoint x: 252, startPoint y: 201, endPoint x: 272, endPoint y: 194, distance: 21.1
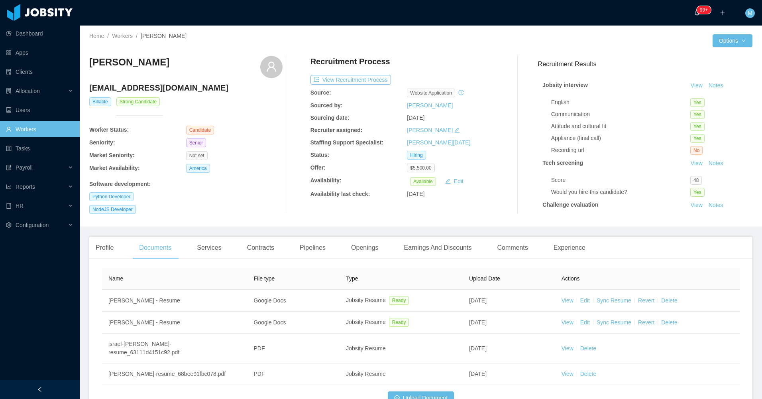
click at [252, 201] on div "[PERSON_NAME] [EMAIL_ADDRESS][DOMAIN_NAME] Billable Strong Candidate Worker Sta…" at bounding box center [185, 135] width 193 height 158
click at [714, 85] on button "Notes" at bounding box center [716, 86] width 21 height 10
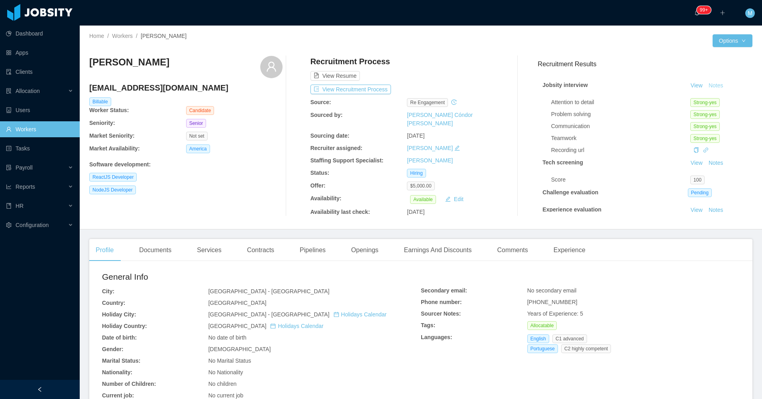
click at [706, 86] on button "Notes" at bounding box center [716, 86] width 21 height 10
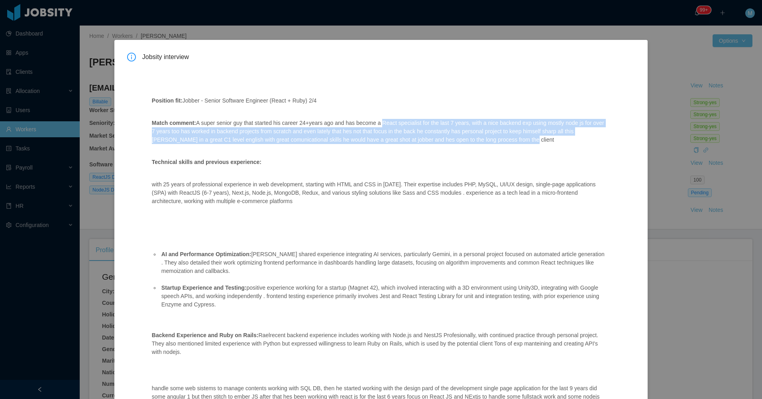
drag, startPoint x: 505, startPoint y: 141, endPoint x: 380, endPoint y: 117, distance: 127.5
click at [378, 121] on p "Match comment: A super senior guy that started his career 24+years ago and has …" at bounding box center [378, 131] width 453 height 25
copy p "React specialist for the last 7 years, with a nice backend exp using mostly nod…"
